Goal: Information Seeking & Learning: Learn about a topic

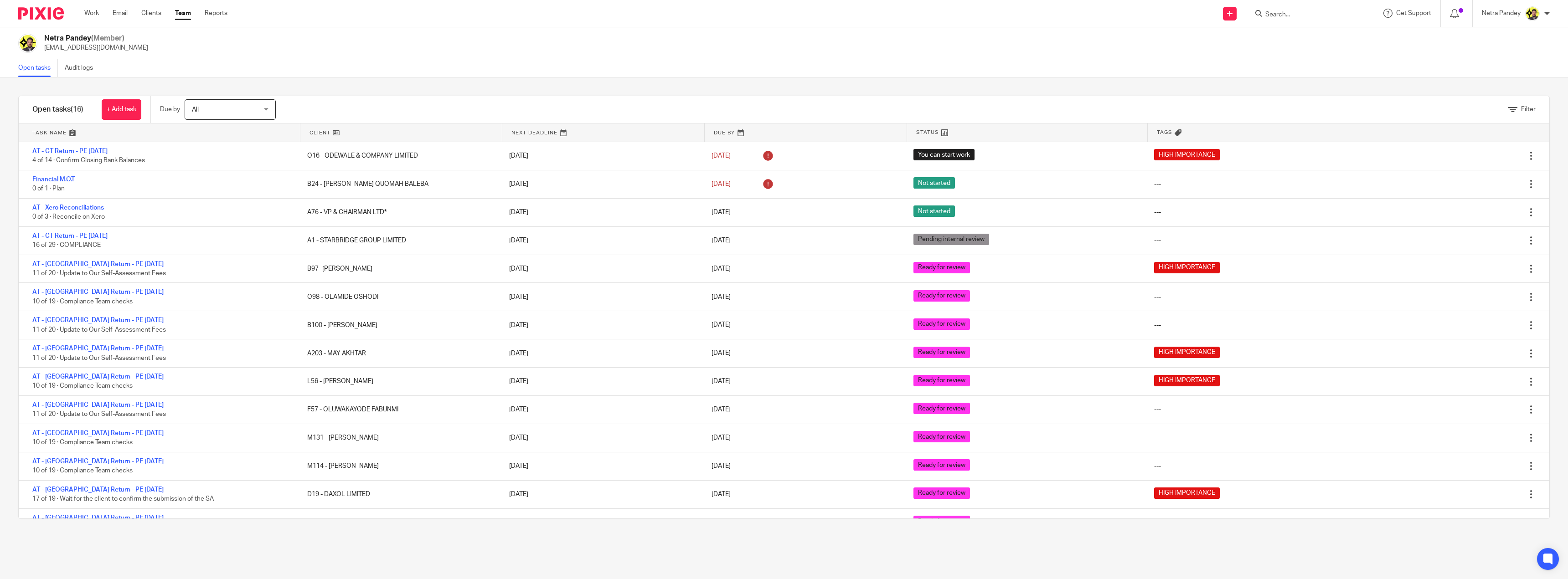
click at [1290, 14] on input "Search" at bounding box center [1305, 15] width 82 height 8
type input "c69"
click at [1299, 34] on link at bounding box center [1339, 40] width 154 height 21
click at [1360, 11] on button "reset" at bounding box center [1357, 13] width 9 height 9
click at [1321, 15] on input "Search" at bounding box center [1305, 15] width 82 height 8
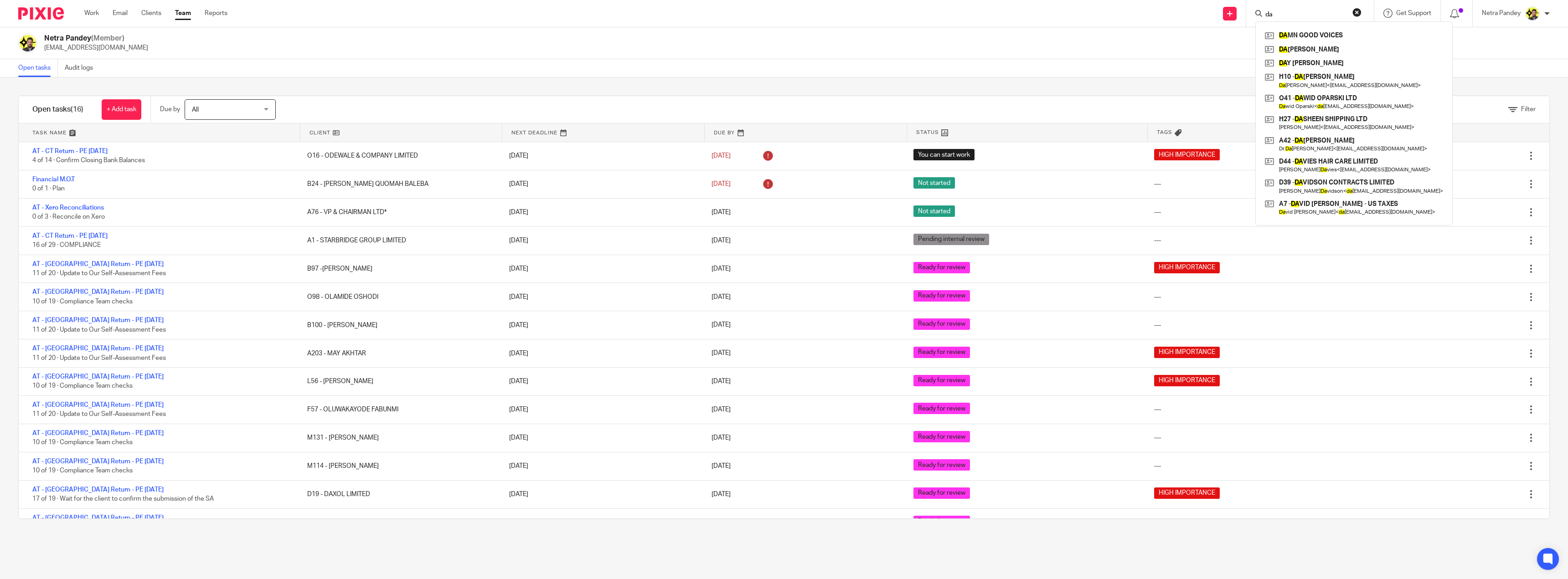
type input "d"
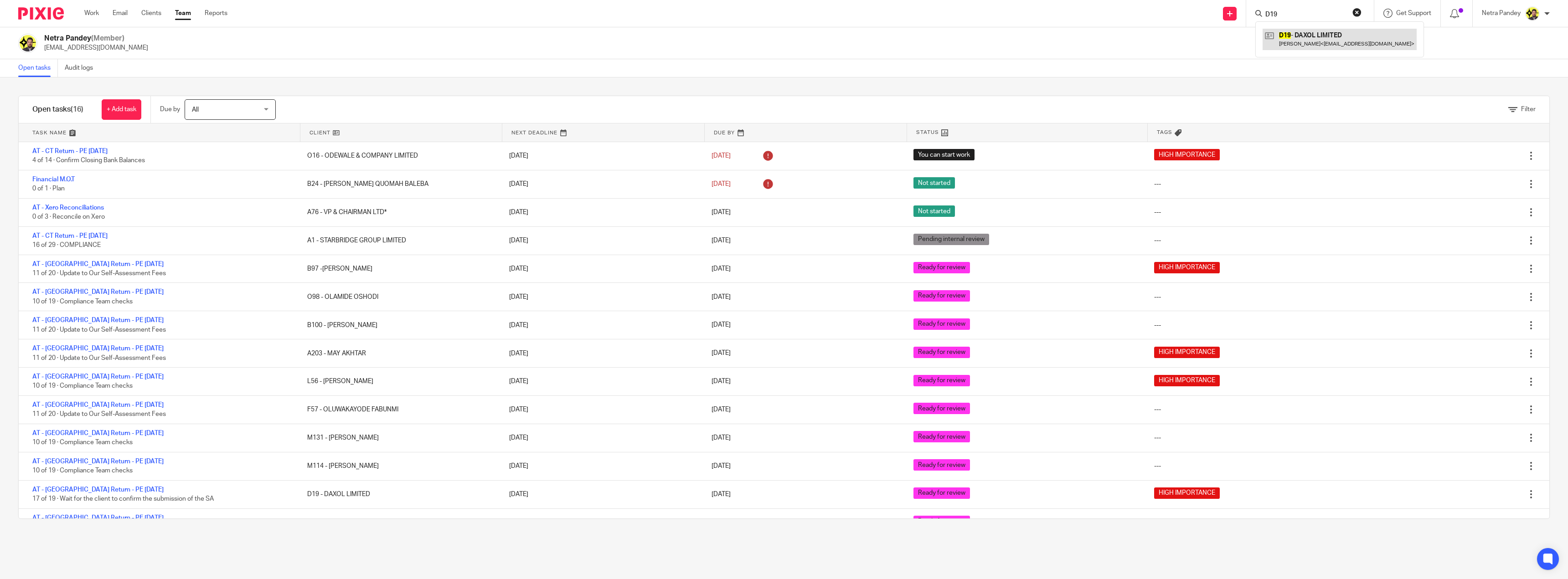
type input "D19"
click at [1298, 39] on link at bounding box center [1339, 40] width 154 height 21
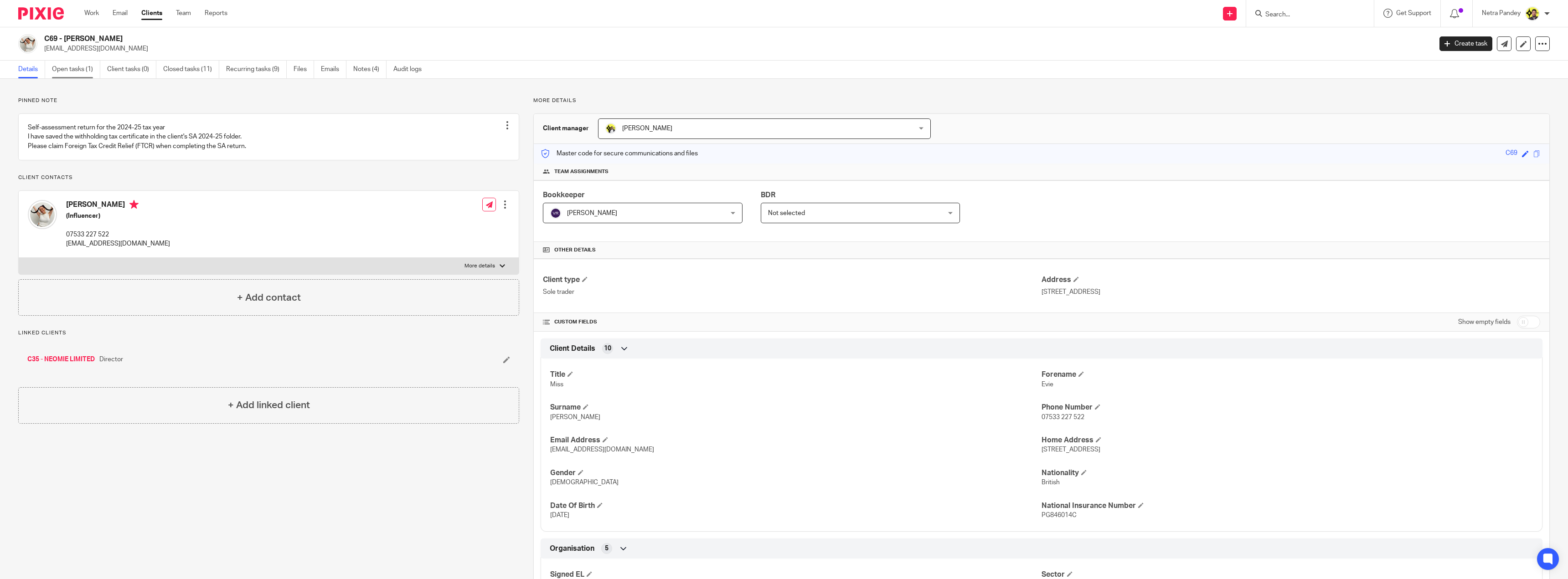
click at [88, 71] on link "Open tasks (1)" at bounding box center [76, 69] width 48 height 18
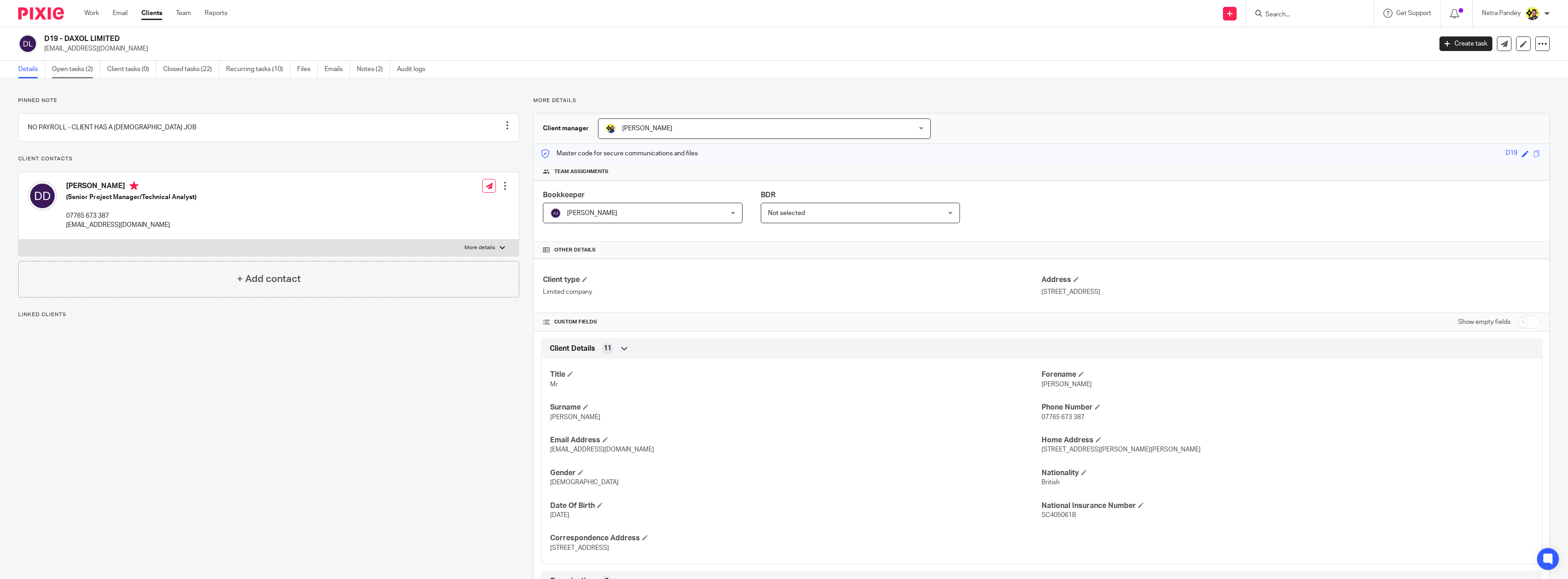
click at [77, 73] on link "Open tasks (2)" at bounding box center [76, 69] width 48 height 18
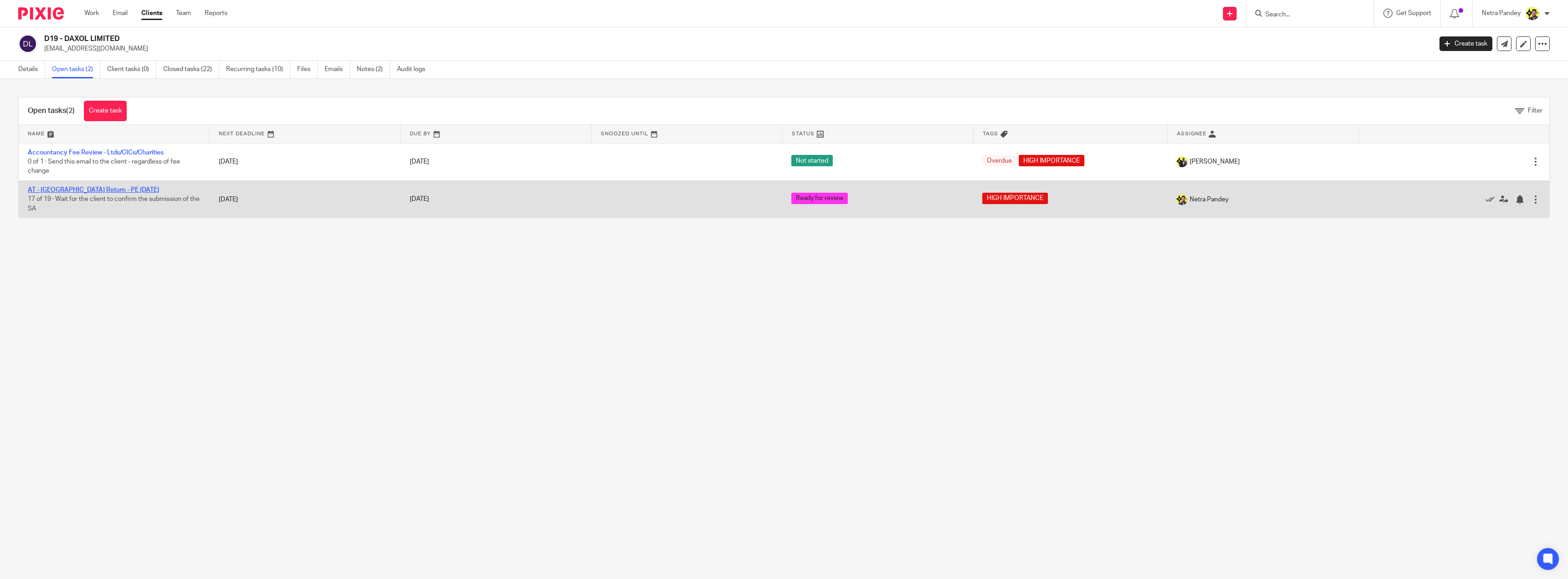
click at [83, 188] on link "AT - [GEOGRAPHIC_DATA] Return - PE [DATE]" at bounding box center [93, 190] width 131 height 7
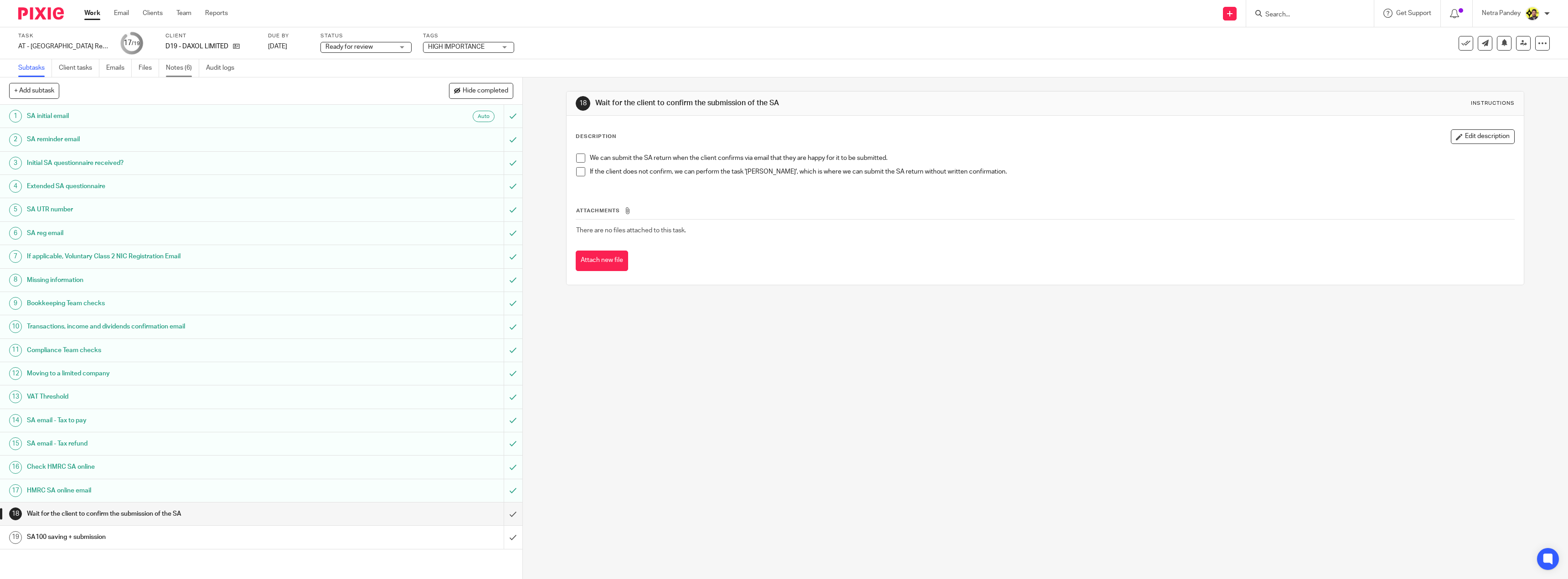
click at [197, 75] on link "Notes (6)" at bounding box center [183, 68] width 33 height 18
click at [188, 67] on link "Notes (6)" at bounding box center [183, 68] width 33 height 18
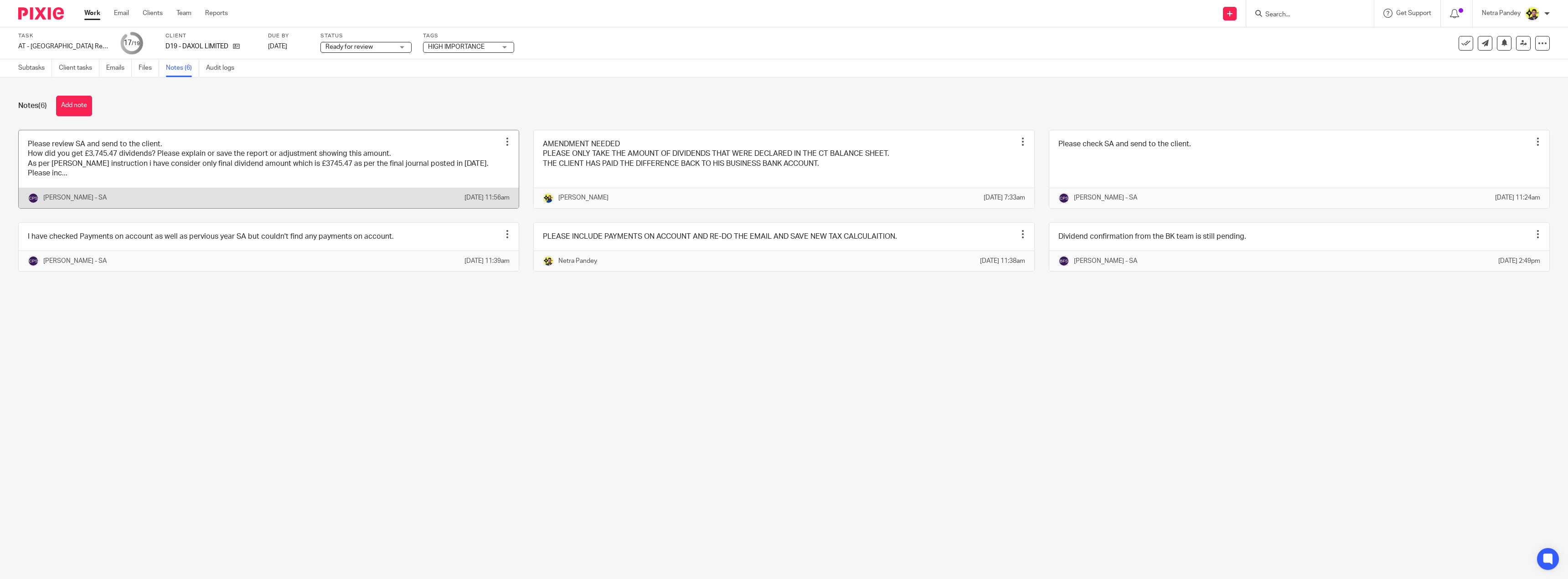
click at [201, 181] on link at bounding box center [268, 169] width 500 height 78
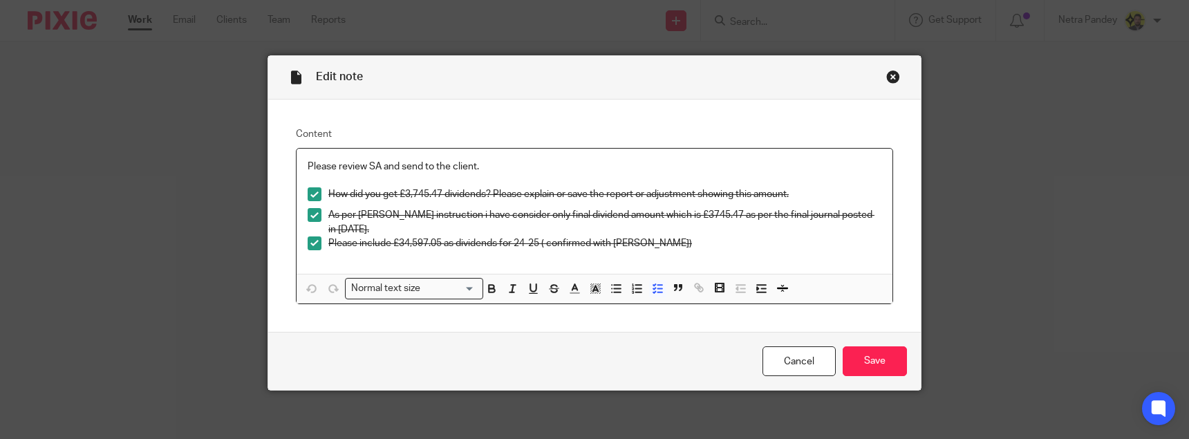
click at [351, 225] on p "As per [PERSON_NAME] instruction i have consider only final dividend amount whi…" at bounding box center [604, 222] width 553 height 28
drag, startPoint x: 653, startPoint y: 245, endPoint x: 314, endPoint y: 238, distance: 338.7
click at [314, 238] on li "Please include £34,597.05 as dividends for 24-25 ( confirmed with [PERSON_NAME])" at bounding box center [595, 246] width 574 height 21
click at [786, 365] on link "Cancel" at bounding box center [798, 361] width 73 height 30
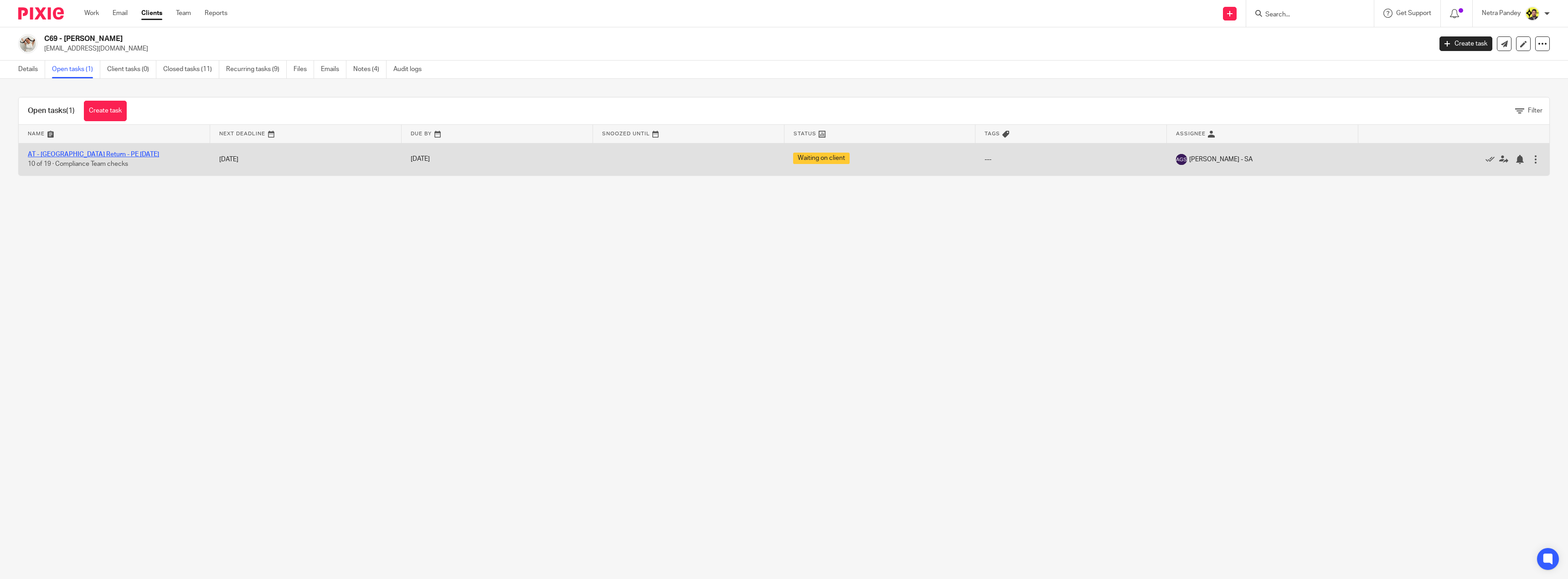
click at [91, 152] on link "AT - [GEOGRAPHIC_DATA] Return - PE [DATE]" at bounding box center [93, 154] width 131 height 7
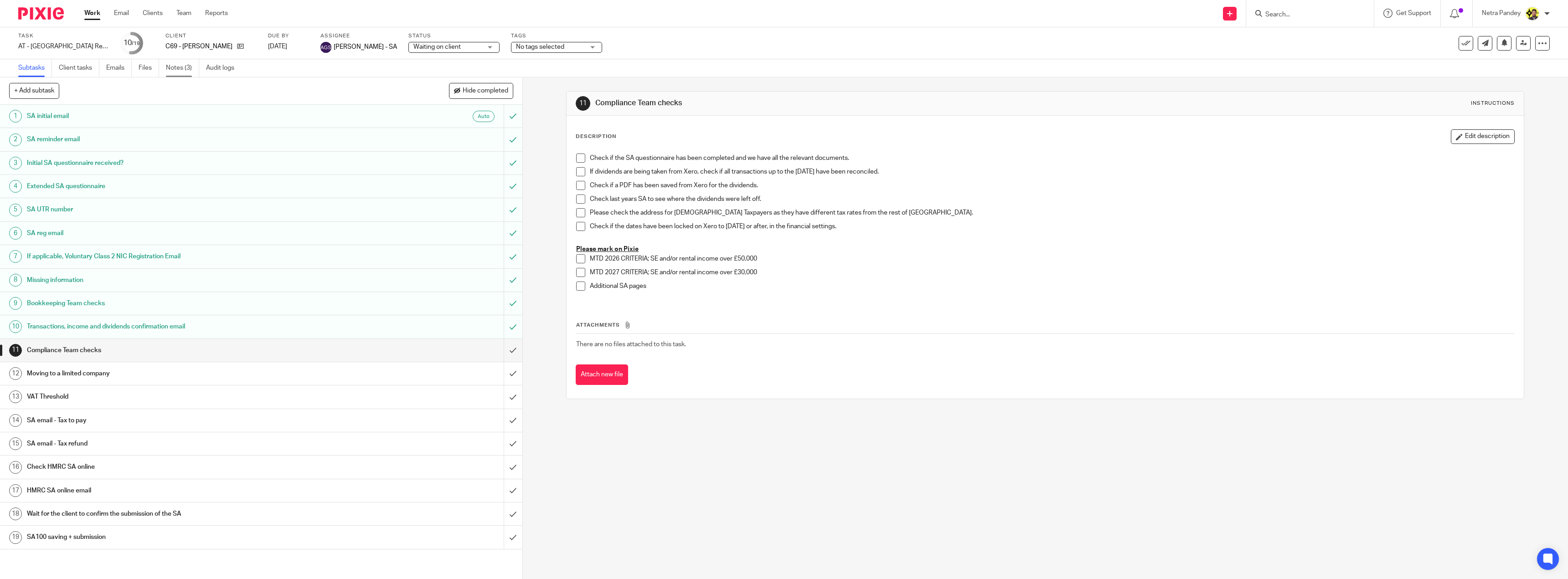
click at [186, 68] on link "Notes (3)" at bounding box center [183, 68] width 33 height 18
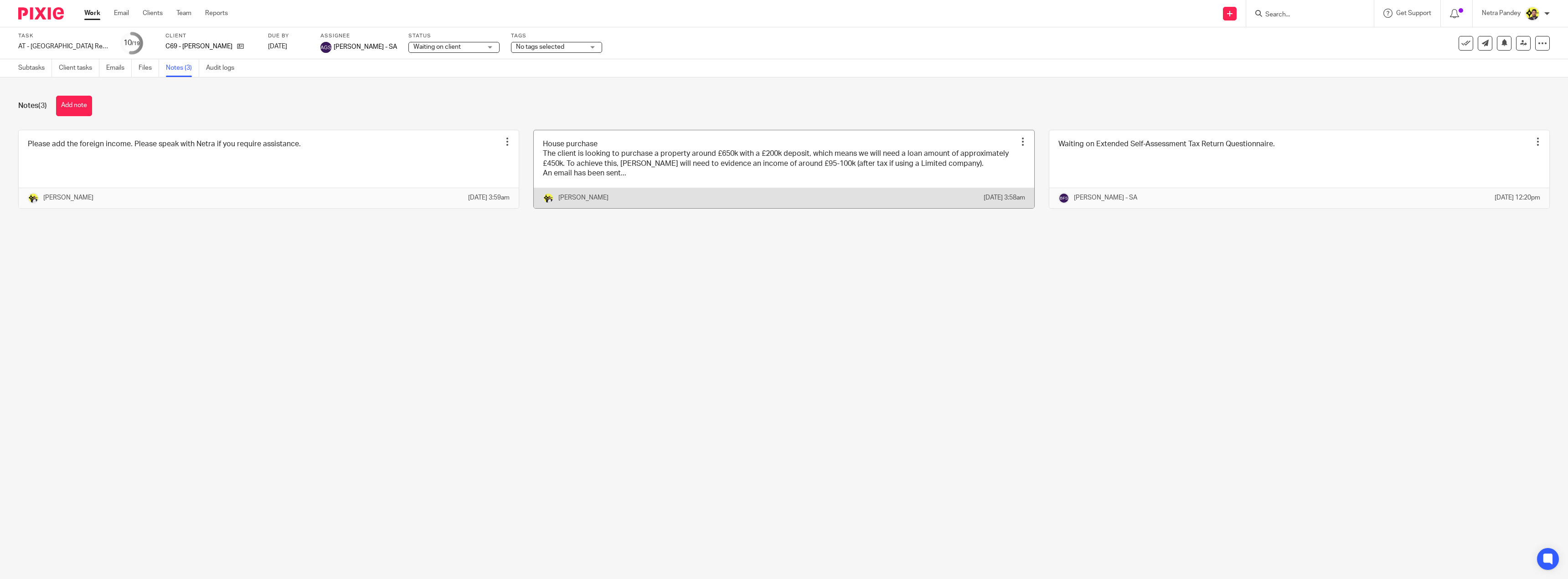
click at [703, 175] on link at bounding box center [783, 169] width 500 height 78
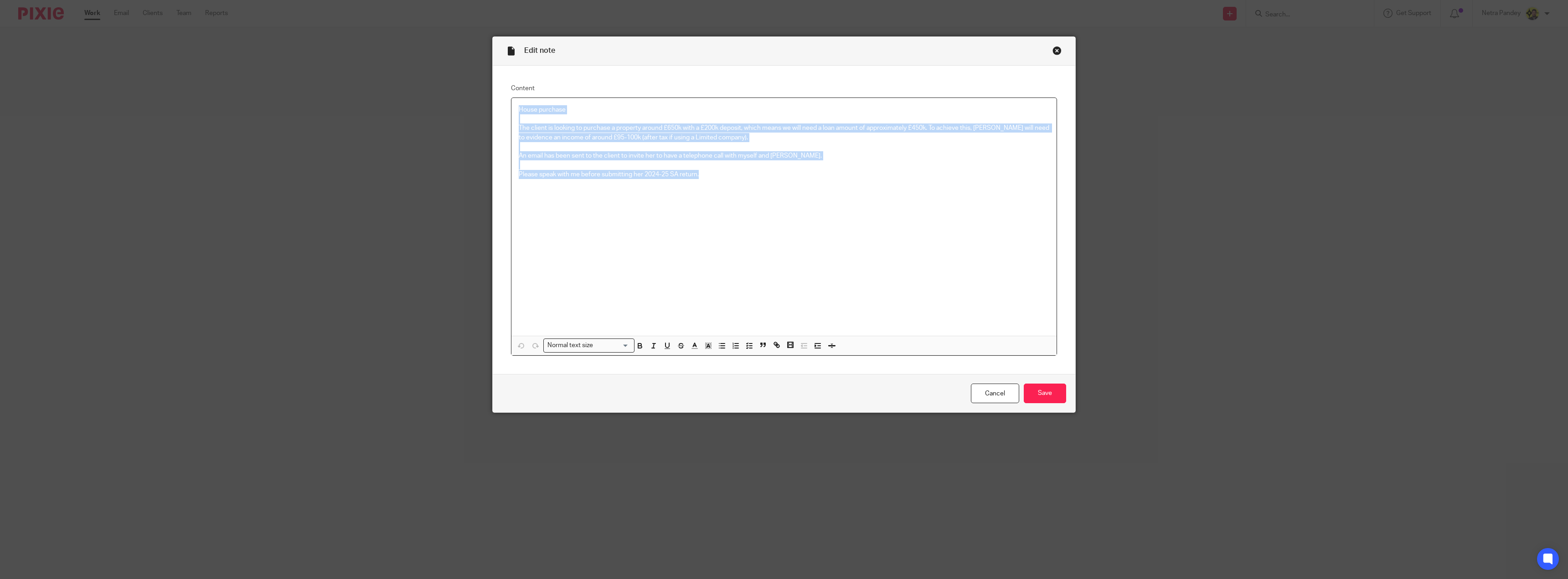
drag, startPoint x: 0, startPoint y: 0, endPoint x: 516, endPoint y: 110, distance: 527.6
click at [516, 110] on div "House purchase The client is looking to purchase a property around £650k with a…" at bounding box center [783, 217] width 545 height 238
click at [1000, 396] on link "Cancel" at bounding box center [994, 394] width 48 height 20
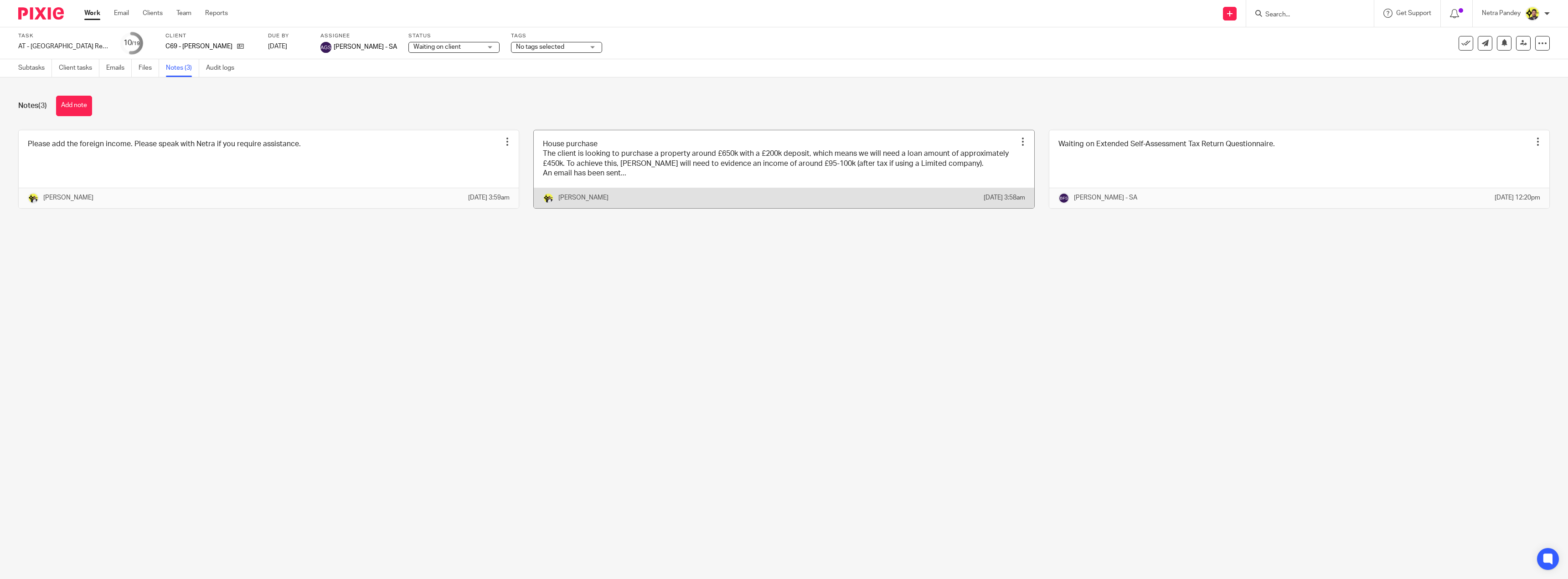
click at [815, 179] on link at bounding box center [783, 169] width 500 height 78
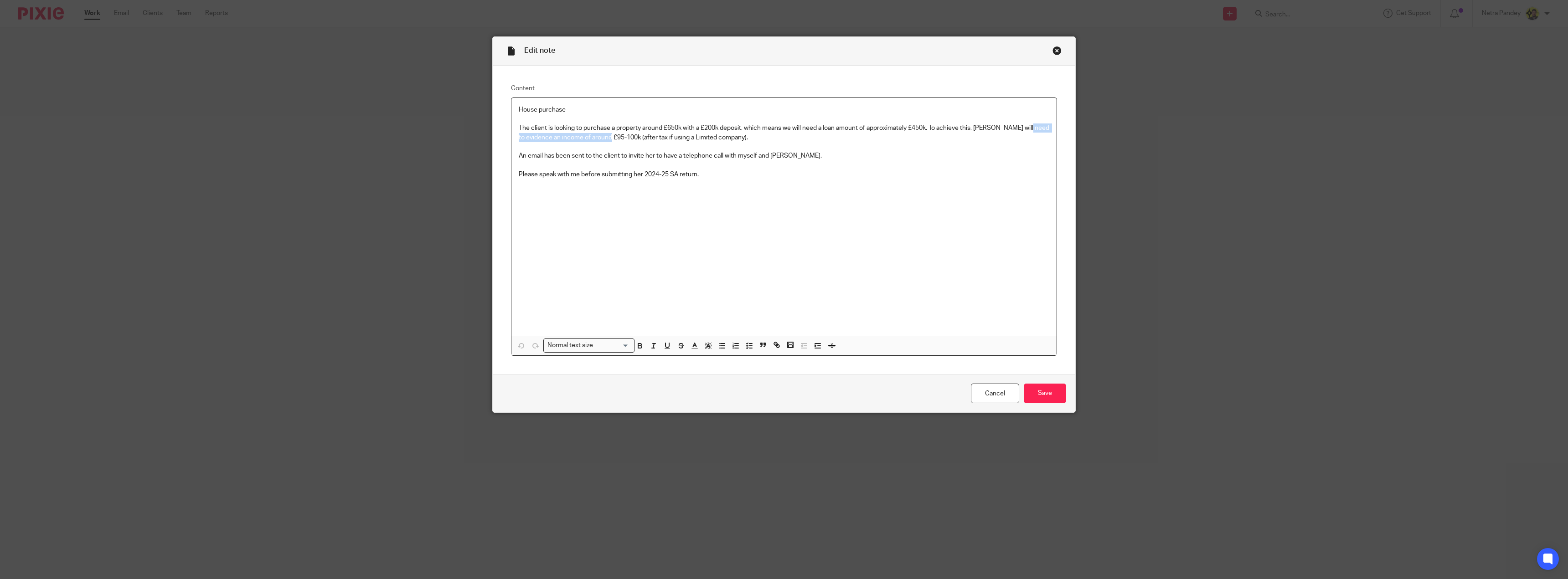
drag, startPoint x: 631, startPoint y: 138, endPoint x: 516, endPoint y: 135, distance: 115.0
click at [519, 135] on p "The client is looking to purchase a property around £650k with a £200k deposit,…" at bounding box center [784, 133] width 530 height 18
click at [991, 382] on div "Cancel Save" at bounding box center [783, 393] width 582 height 38
click at [991, 386] on link "Cancel" at bounding box center [994, 394] width 48 height 20
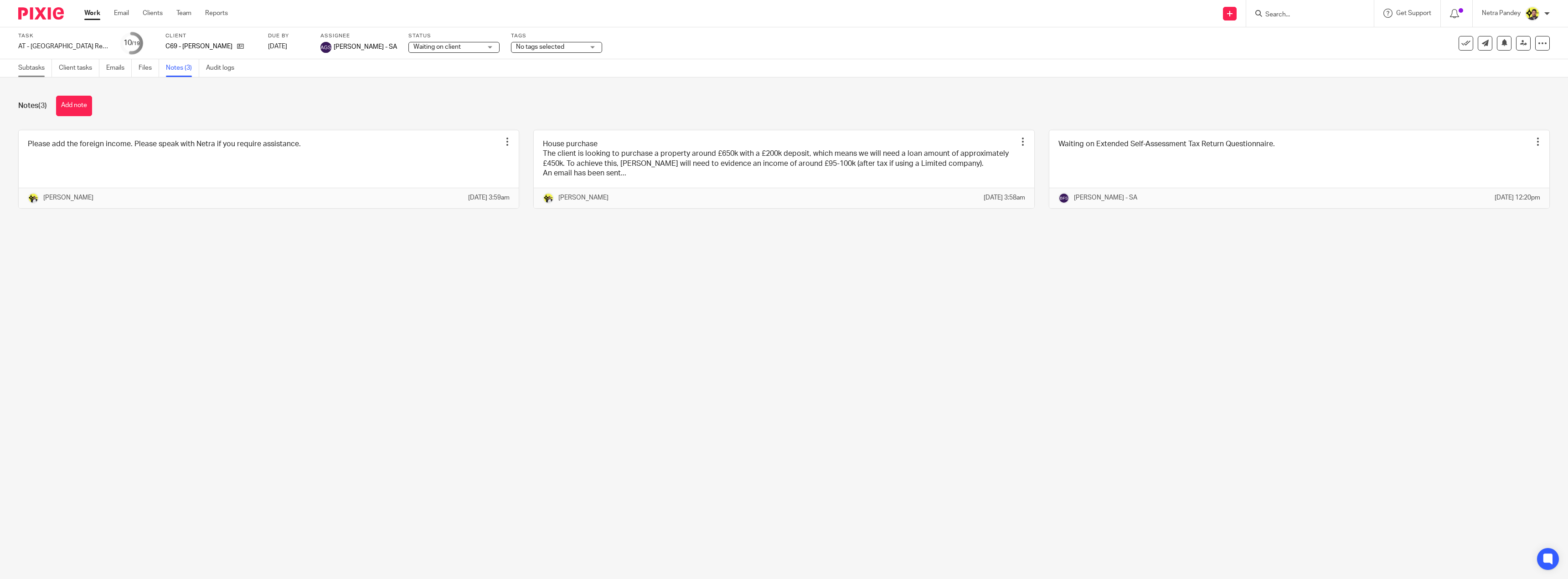
click at [26, 72] on link "Subtasks" at bounding box center [35, 68] width 34 height 18
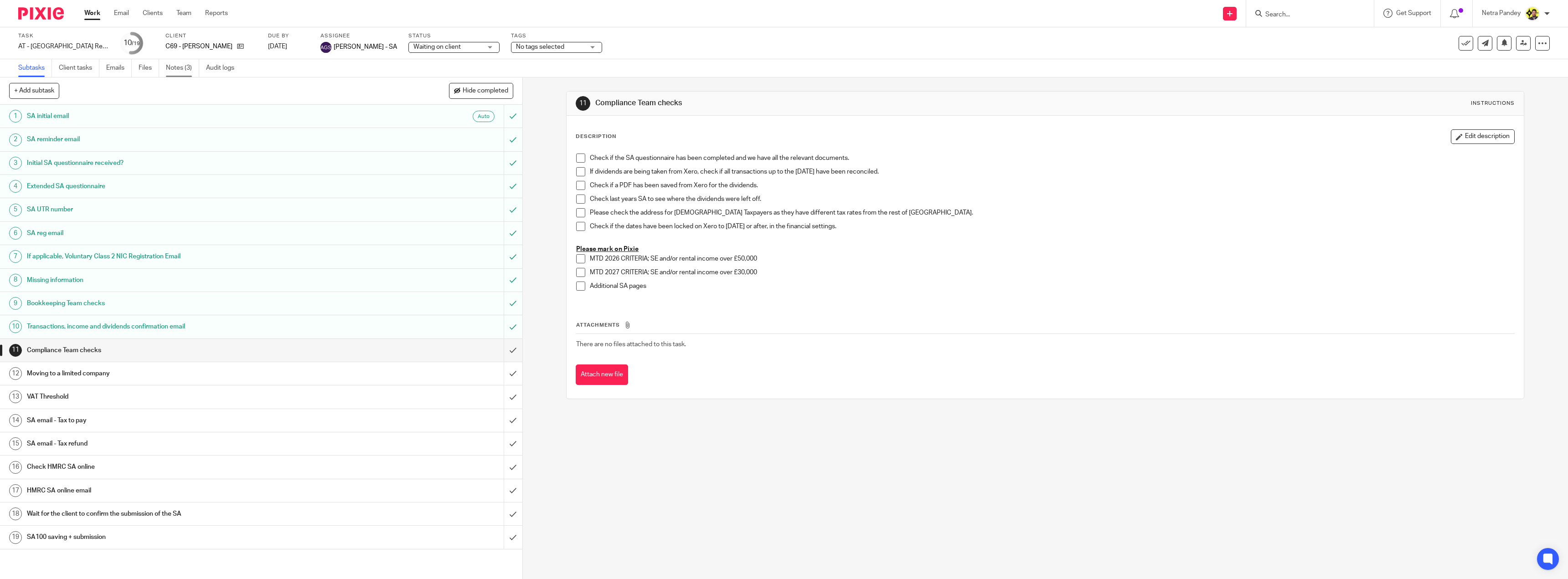
click at [173, 70] on link "Notes (3)" at bounding box center [183, 68] width 33 height 18
